Goal: Find specific page/section: Find specific page/section

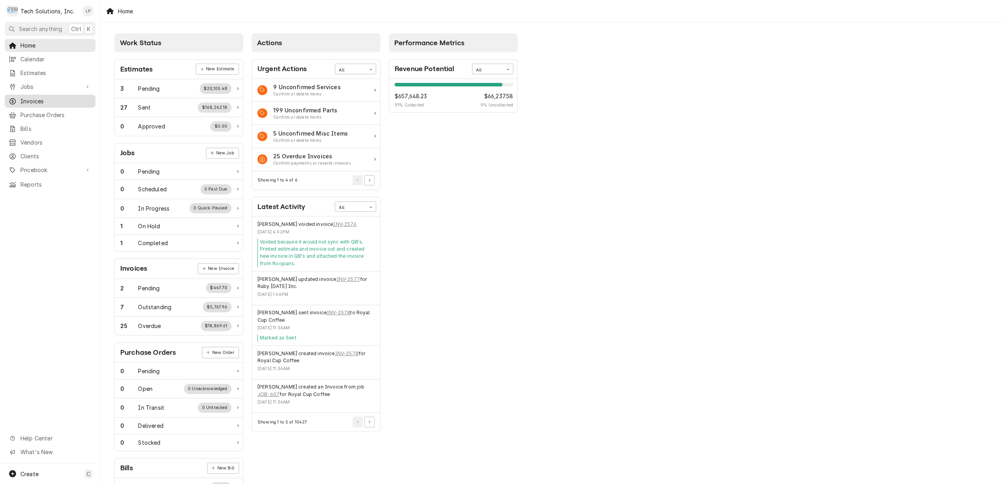
click at [28, 97] on span "Invoices" at bounding box center [55, 101] width 71 height 8
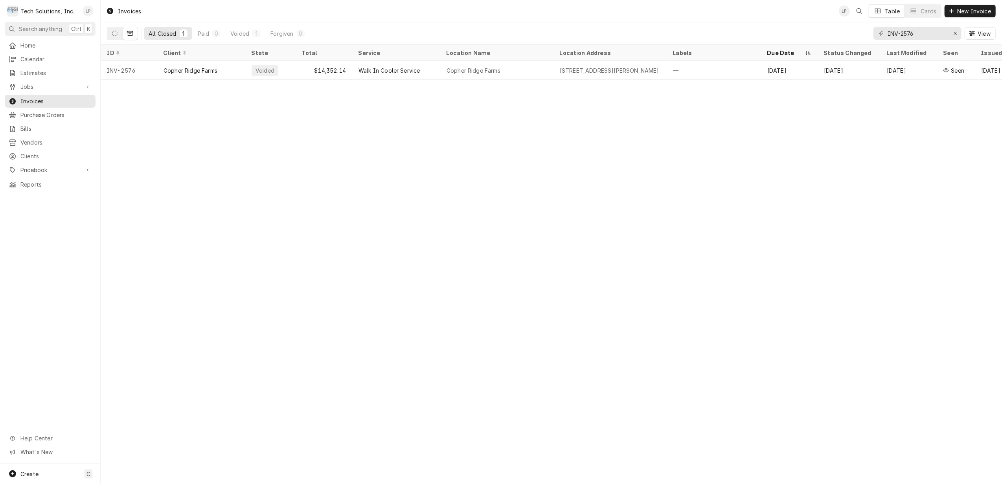
click at [90, 11] on div "Lisa Paschal's Avatar" at bounding box center [88, 11] width 11 height 11
click at [109, 102] on div "Log Out" at bounding box center [125, 105] width 59 height 8
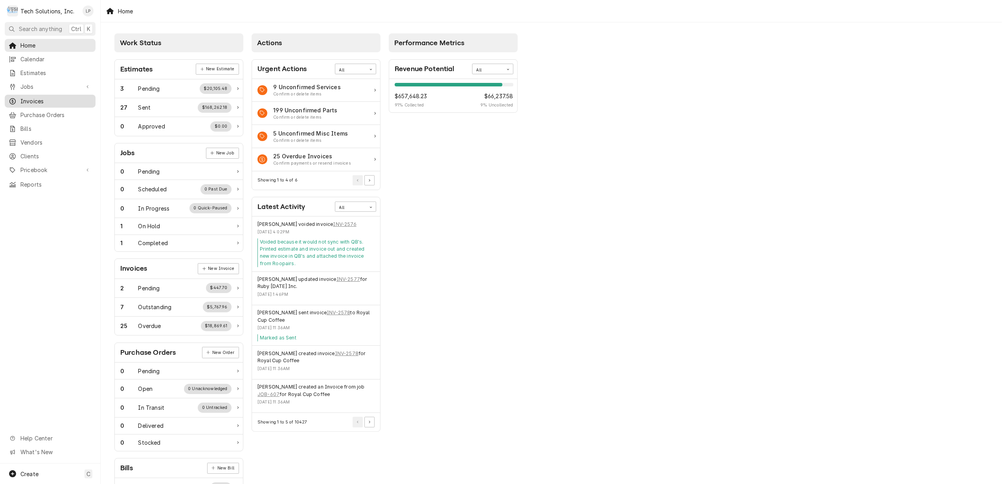
click at [33, 101] on span "Invoices" at bounding box center [55, 101] width 71 height 8
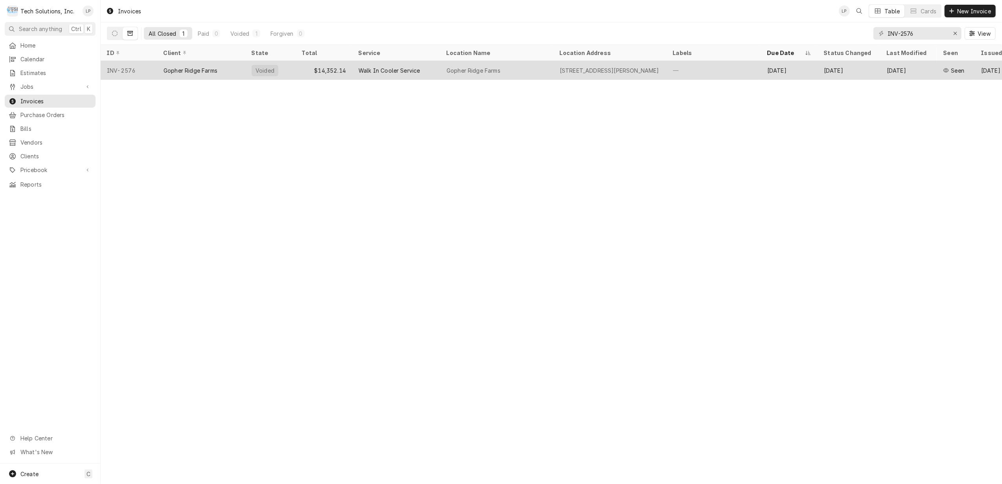
click at [174, 68] on div "Gopher Ridge Farms" at bounding box center [190, 70] width 54 height 8
